Goal: Task Accomplishment & Management: Use online tool/utility

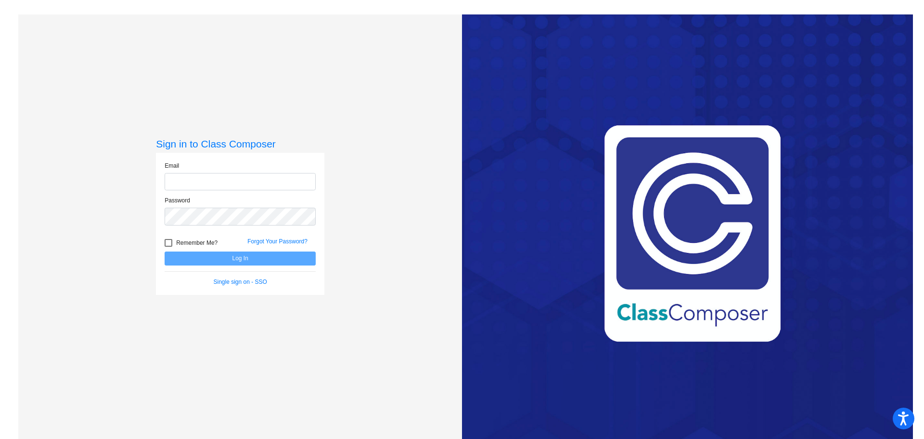
type input "[PERSON_NAME][EMAIL_ADDRESS][DOMAIN_NAME]"
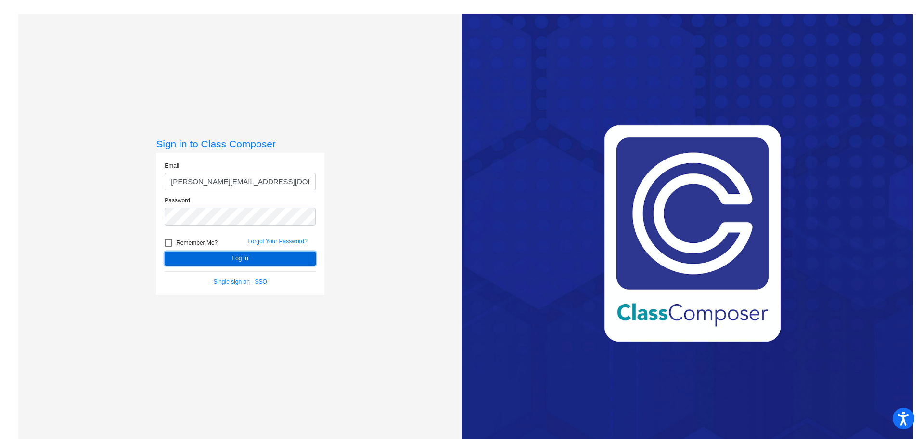
click at [204, 252] on button "Log In" at bounding box center [240, 258] width 151 height 14
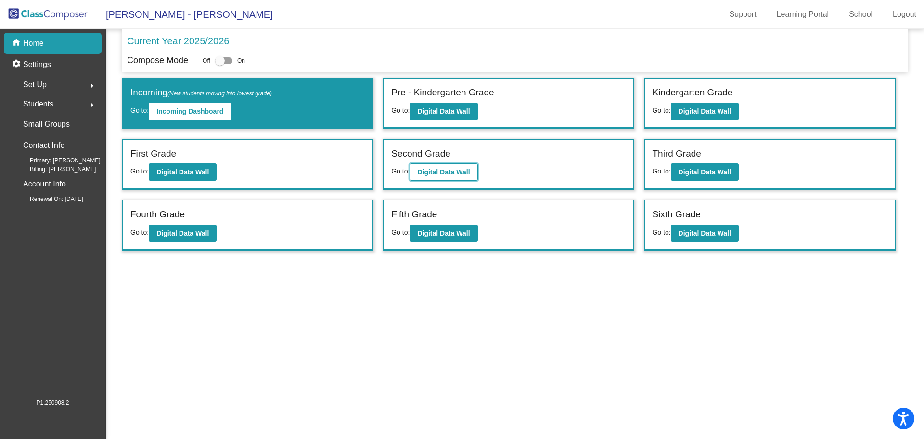
click at [448, 168] on button "Digital Data Wall" at bounding box center [444, 171] width 68 height 17
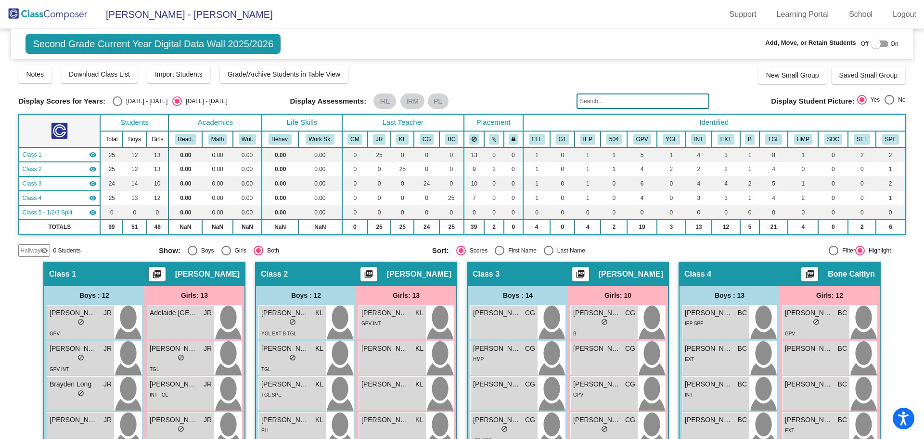
click at [125, 274] on div "Class 1 picture_as_pdf [PERSON_NAME]" at bounding box center [144, 273] width 200 height 23
click at [585, 153] on td "1" at bounding box center [588, 154] width 26 height 14
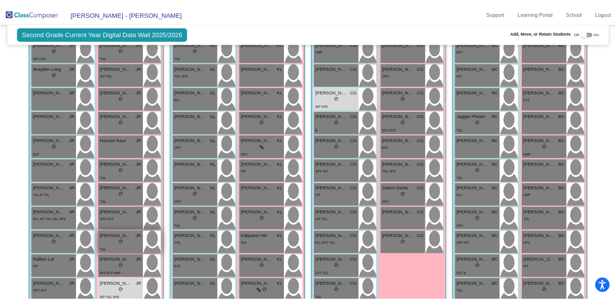
scroll to position [385, 0]
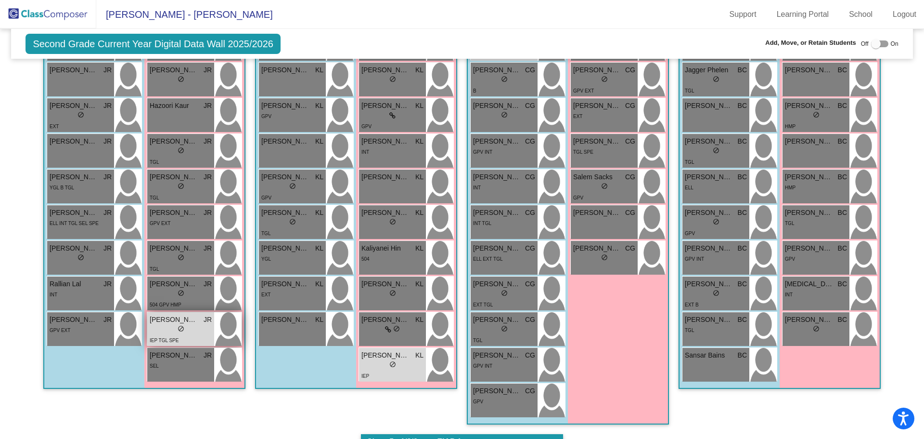
click at [193, 335] on div "IEP TGL SPE" at bounding box center [181, 340] width 62 height 10
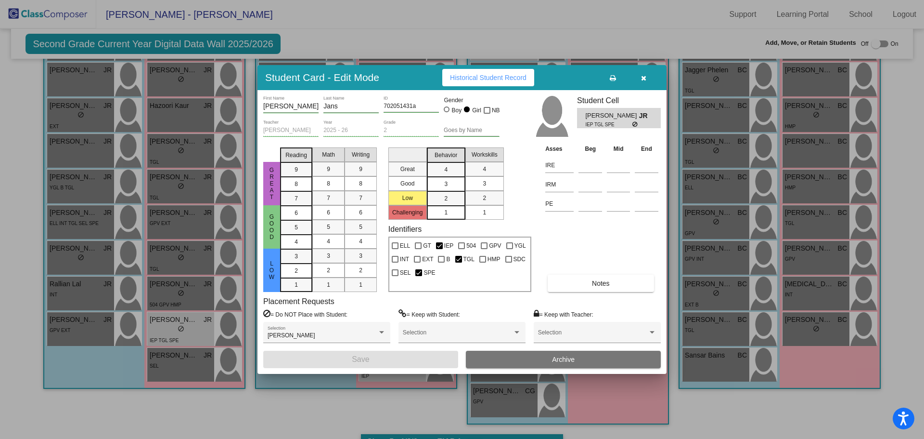
click at [69, 404] on div at bounding box center [462, 219] width 924 height 439
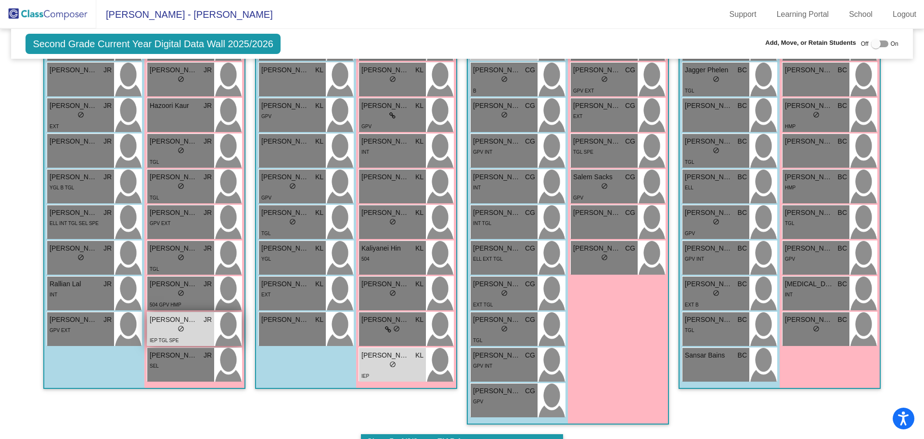
click at [191, 333] on div "lock do_not_disturb_alt" at bounding box center [181, 329] width 62 height 10
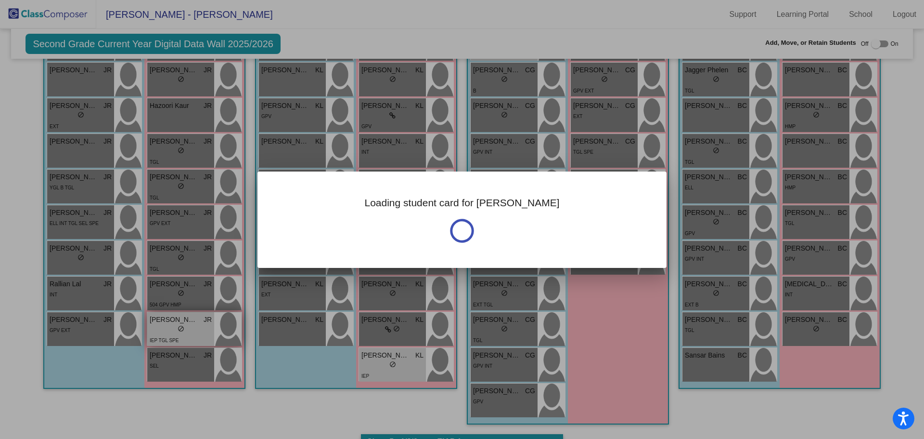
click at [191, 333] on div at bounding box center [462, 219] width 924 height 439
